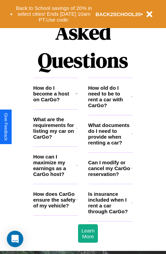
scroll to position [828, 0]
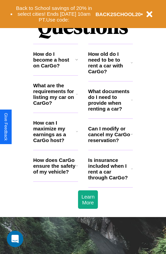
click at [132, 65] on icon at bounding box center [132, 62] width 2 height 5
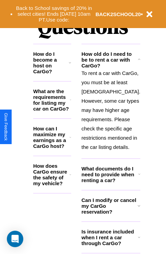
click at [55, 70] on h3 "How do I become a host on CarGo?" at bounding box center [51, 62] width 36 height 23
click at [71, 140] on icon at bounding box center [70, 136] width 2 height 5
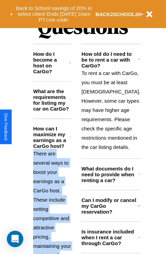
scroll to position [855, 0]
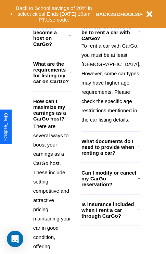
click at [110, 187] on h3 "Can I modify or cancel my CarGo reservation?" at bounding box center [109, 177] width 56 height 17
click at [55, 43] on h3 "How do I become a host on CarGo?" at bounding box center [51, 35] width 36 height 23
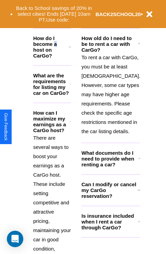
scroll to position [842, 0]
